Goal: Task Accomplishment & Management: Use online tool/utility

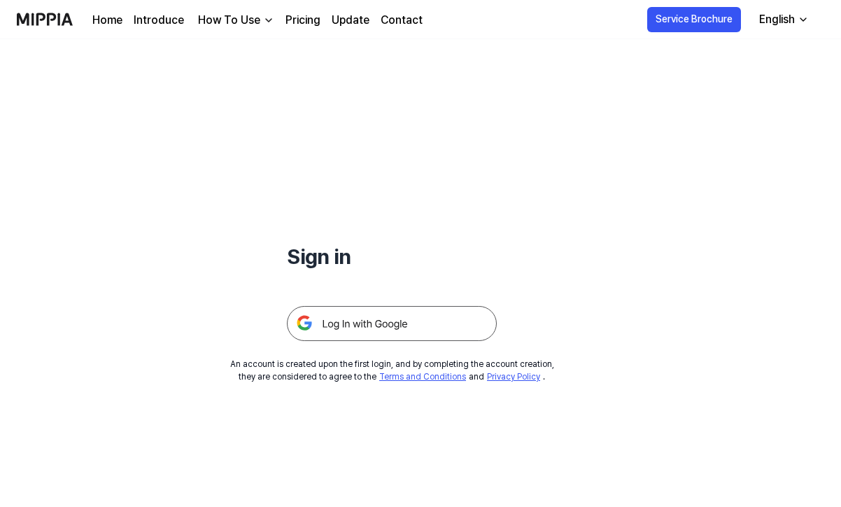
click at [48, 22] on img at bounding box center [45, 19] width 56 height 38
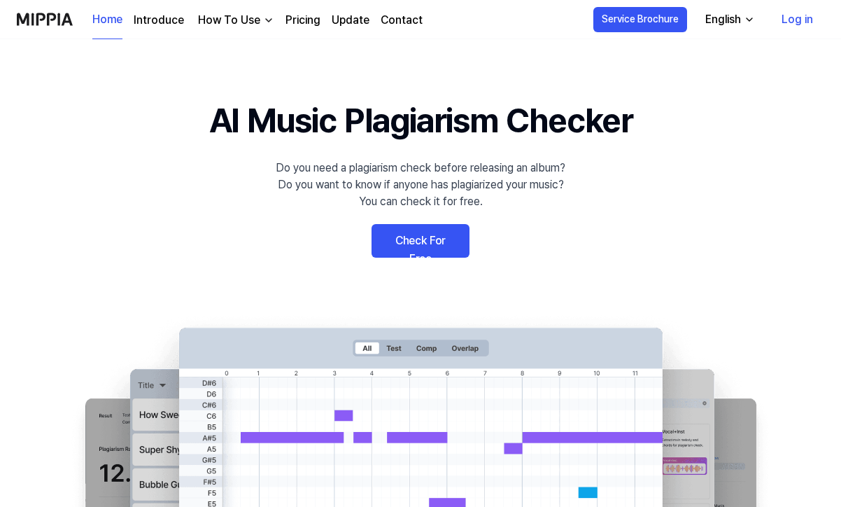
click at [792, 22] on link "Log in" at bounding box center [797, 19] width 54 height 39
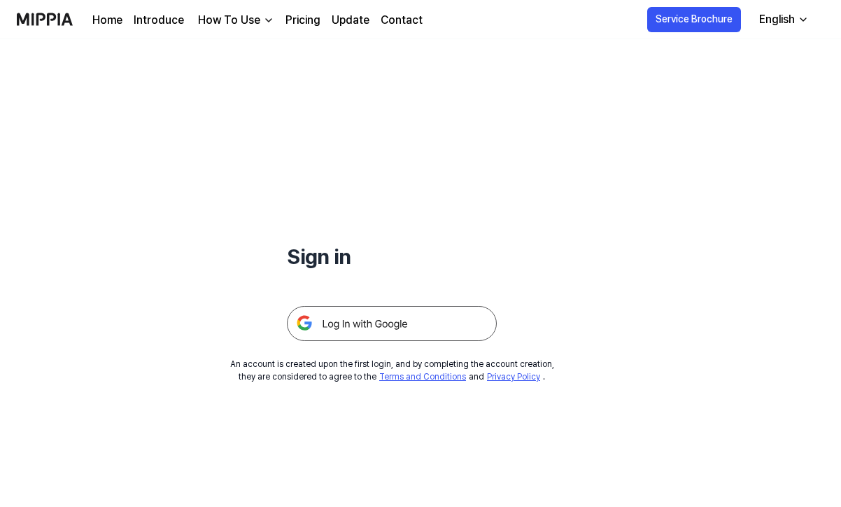
click at [397, 324] on img at bounding box center [392, 323] width 210 height 35
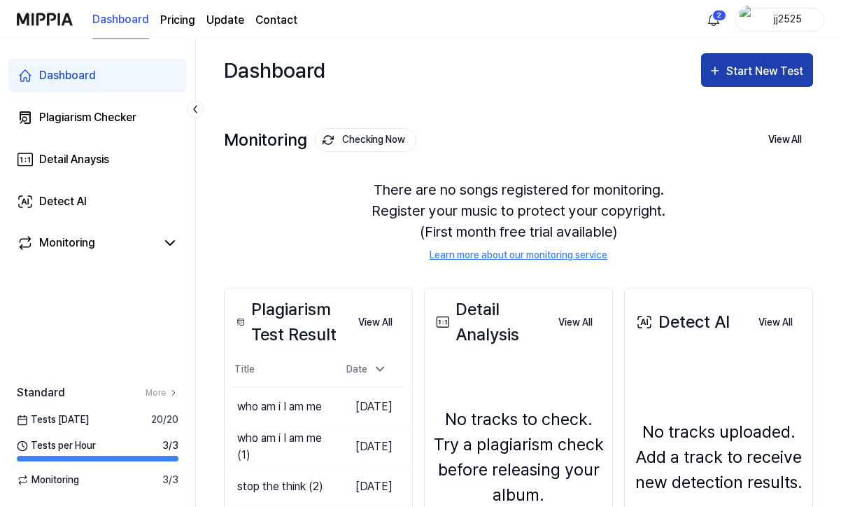
click at [740, 71] on div "Start New Test" at bounding box center [766, 71] width 80 height 18
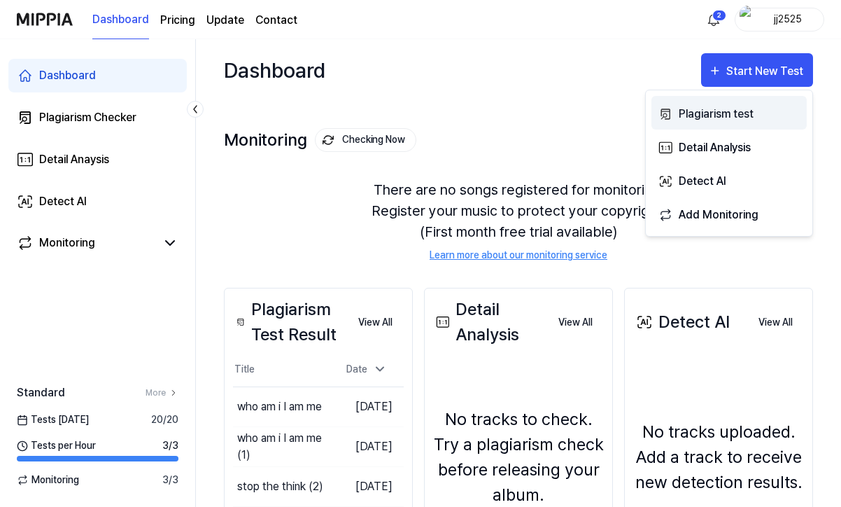
click at [719, 108] on div "Plagiarism test" at bounding box center [740, 114] width 122 height 18
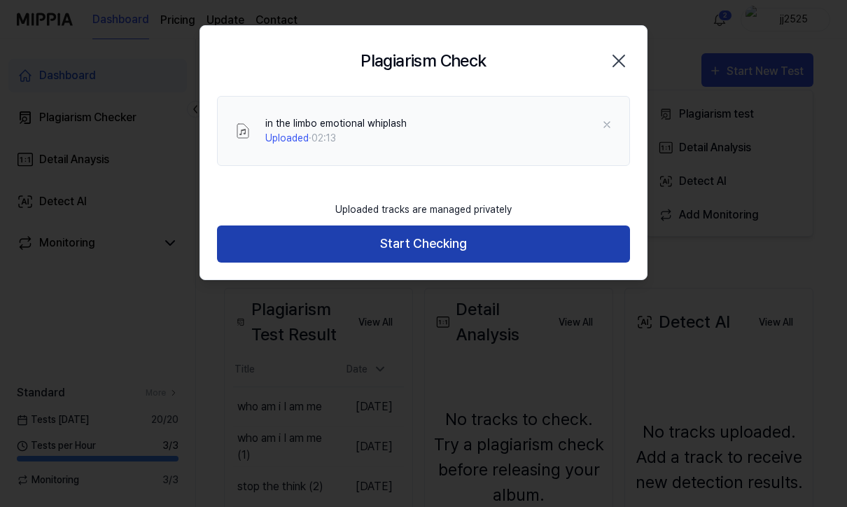
click at [465, 244] on button "Start Checking" at bounding box center [423, 243] width 413 height 37
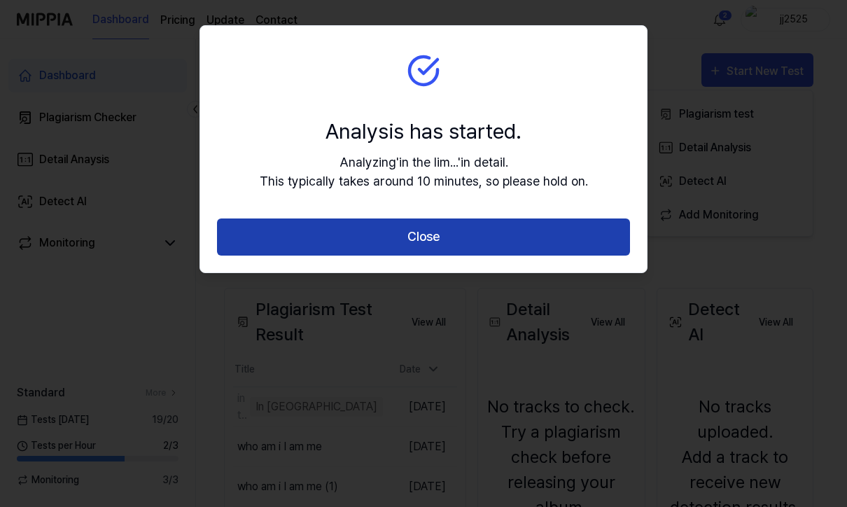
click at [465, 243] on button "Close" at bounding box center [423, 236] width 413 height 37
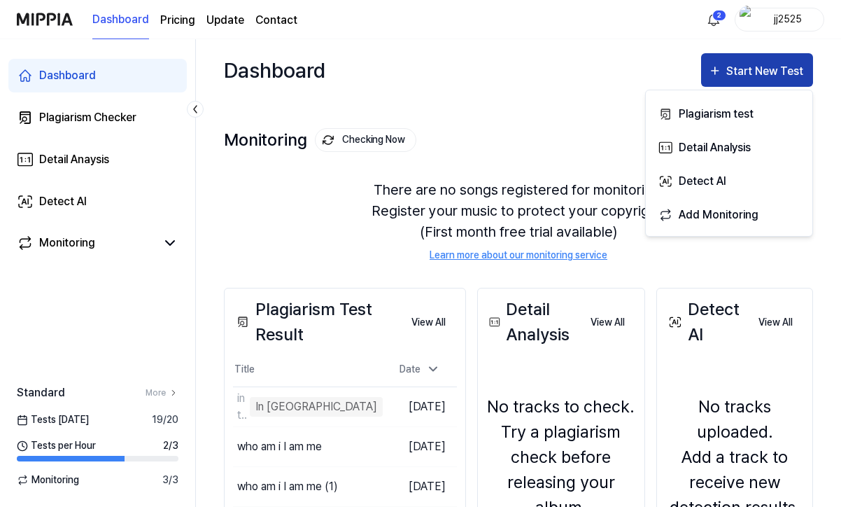
click at [749, 71] on div "Start New Test" at bounding box center [766, 71] width 80 height 18
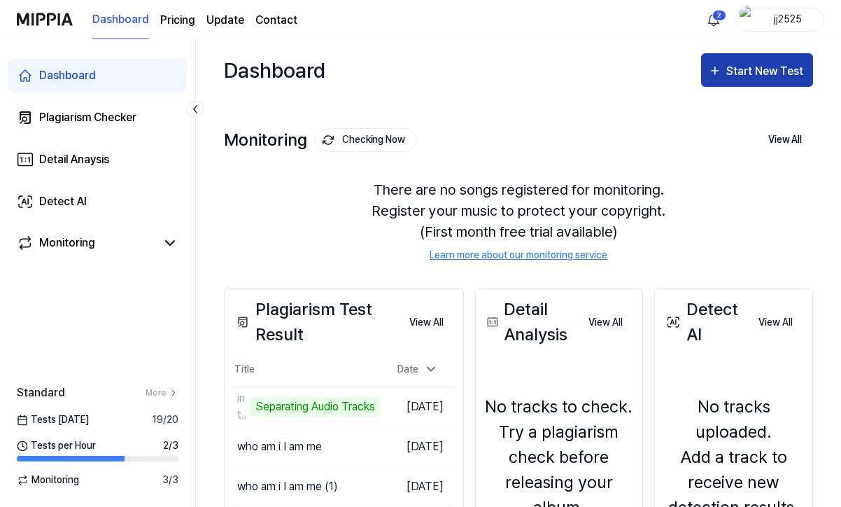
click at [740, 76] on div "Start New Test" at bounding box center [766, 71] width 80 height 18
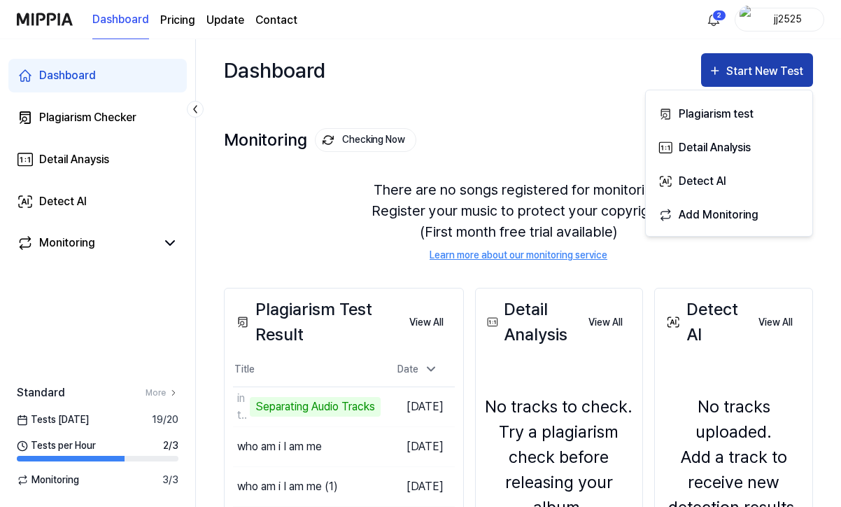
click at [737, 76] on div "Start New Test" at bounding box center [766, 71] width 80 height 18
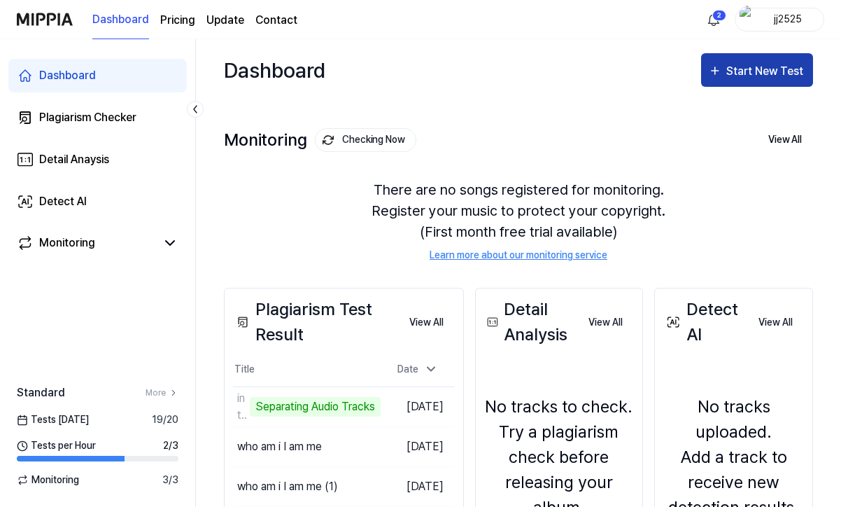
click at [731, 79] on div "Start New Test" at bounding box center [766, 71] width 80 height 18
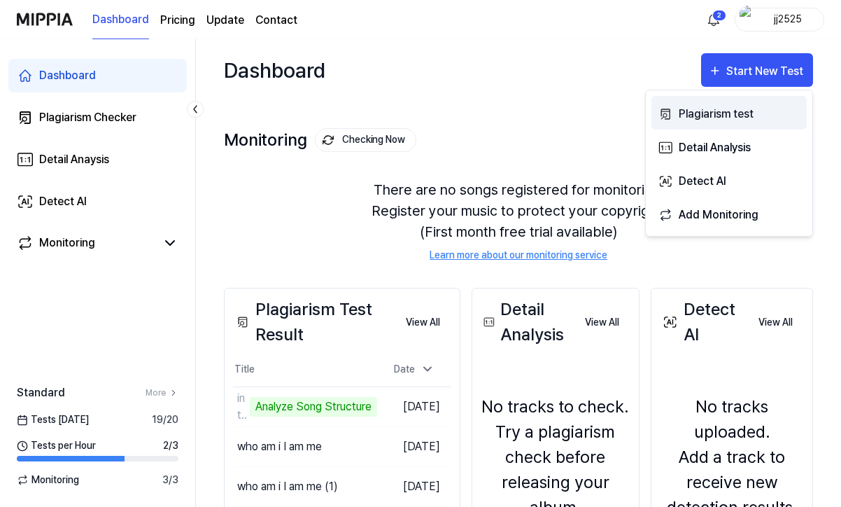
click at [705, 117] on div "Plagiarism test" at bounding box center [740, 114] width 122 height 18
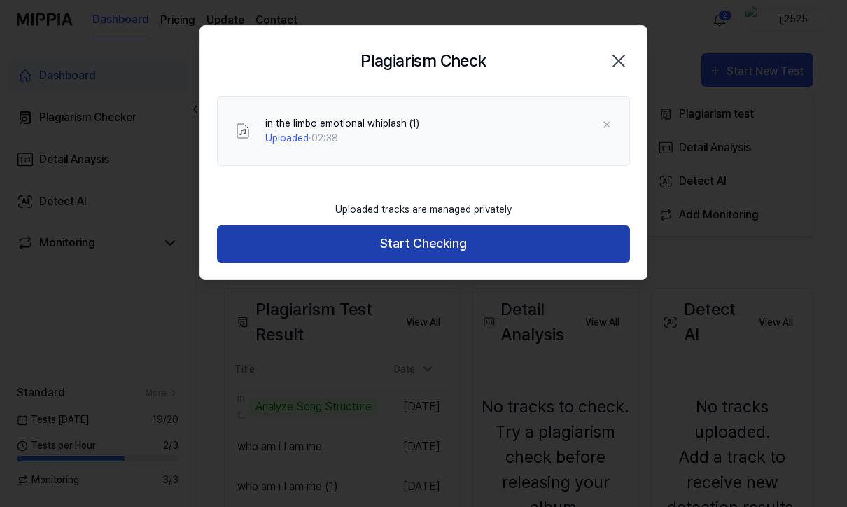
click at [409, 244] on button "Start Checking" at bounding box center [423, 243] width 413 height 37
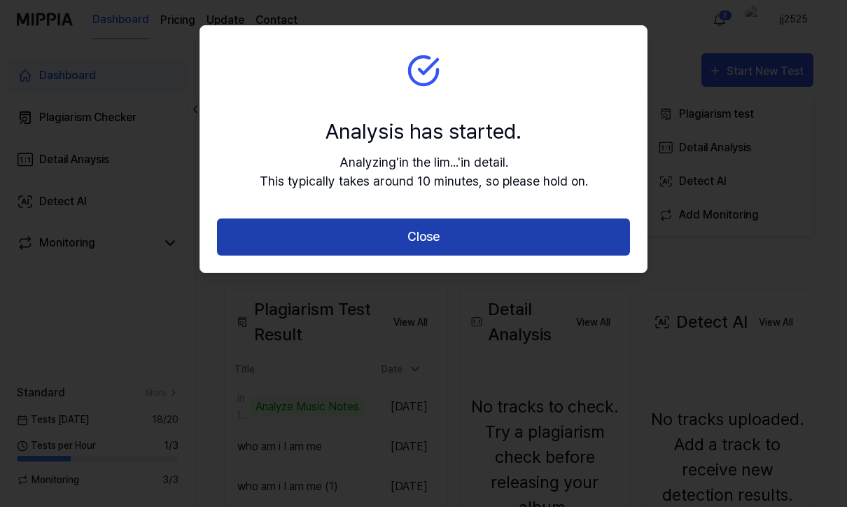
click at [420, 245] on button "Close" at bounding box center [423, 236] width 413 height 37
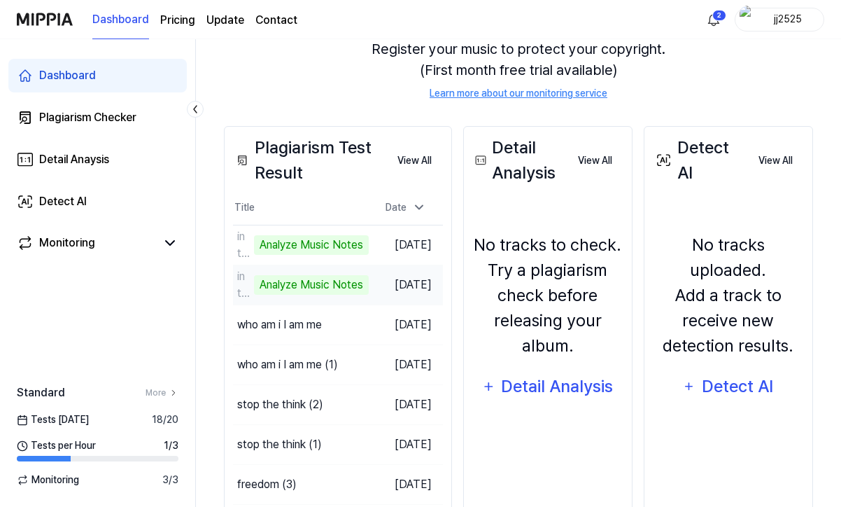
scroll to position [109, 0]
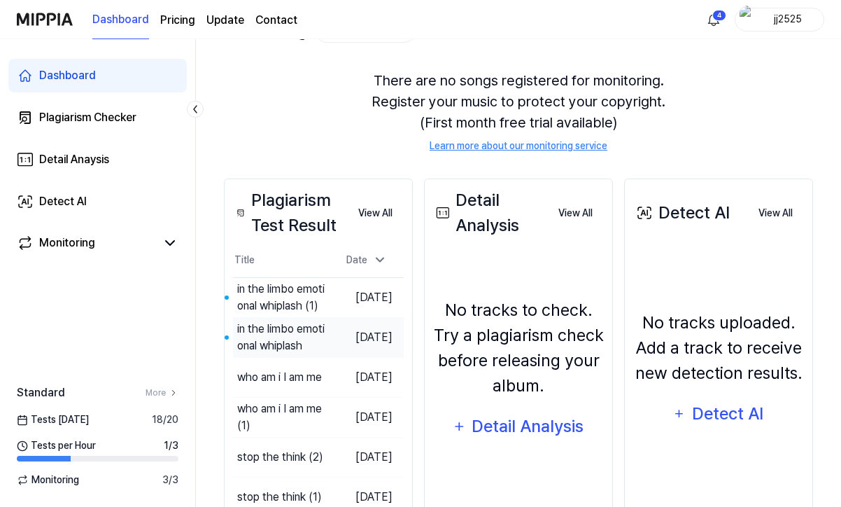
click at [278, 342] on div "in the limbo emotional whiplash" at bounding box center [283, 337] width 92 height 34
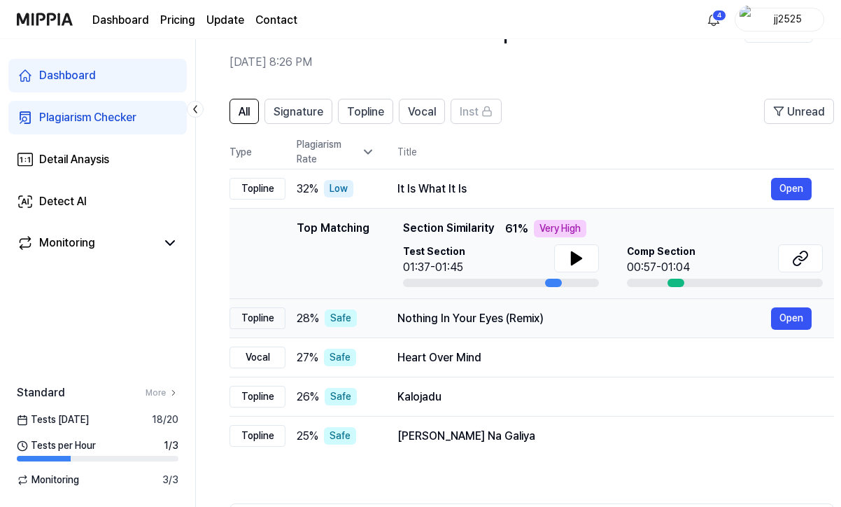
scroll to position [54, 0]
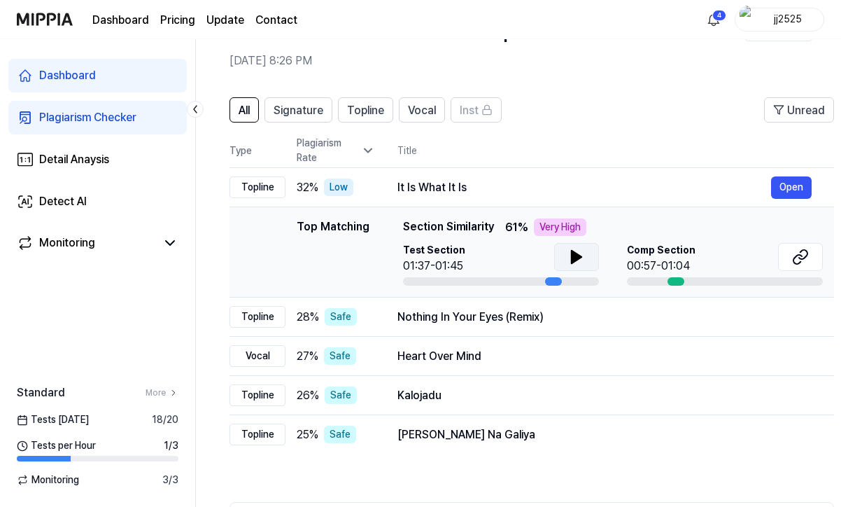
click at [572, 256] on icon at bounding box center [577, 256] width 10 height 13
click at [572, 256] on icon at bounding box center [573, 256] width 3 height 11
